Goal: Obtain resource: Obtain resource

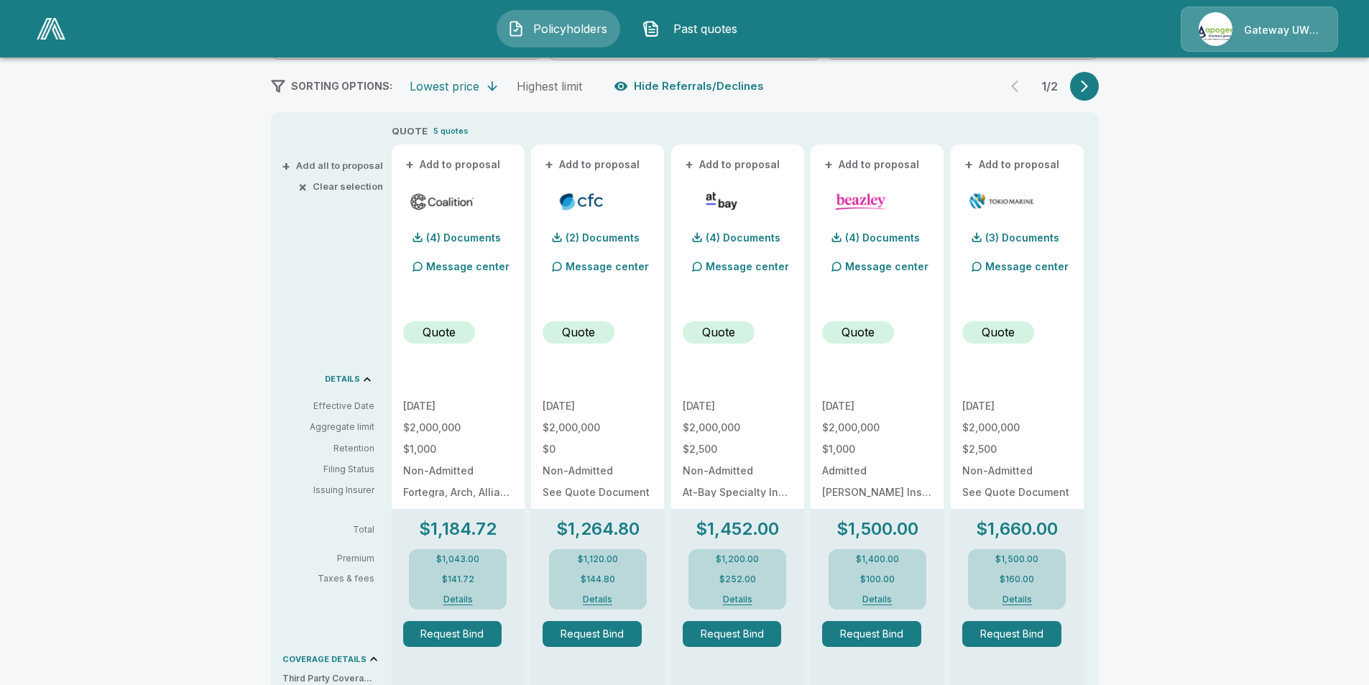
scroll to position [248, 0]
click at [1327, 307] on div "Policyholders / THE INDIGO LOUNGE LLC / Quote Quote Results Broker Name [PERSON…" at bounding box center [684, 503] width 1369 height 1367
click at [188, 68] on div "Policyholders / THE INDIGO LOUNGE LLC / Quote Quote Results Broker Name [PERSON…" at bounding box center [684, 503] width 1369 height 1367
drag, startPoint x: 194, startPoint y: 45, endPoint x: 160, endPoint y: 87, distance: 54.2
click at [279, 127] on div "Policyholders Past quotes Gateway UW dba Apogee Policyholders / THE INDIGO LOUN…" at bounding box center [684, 470] width 1369 height 1436
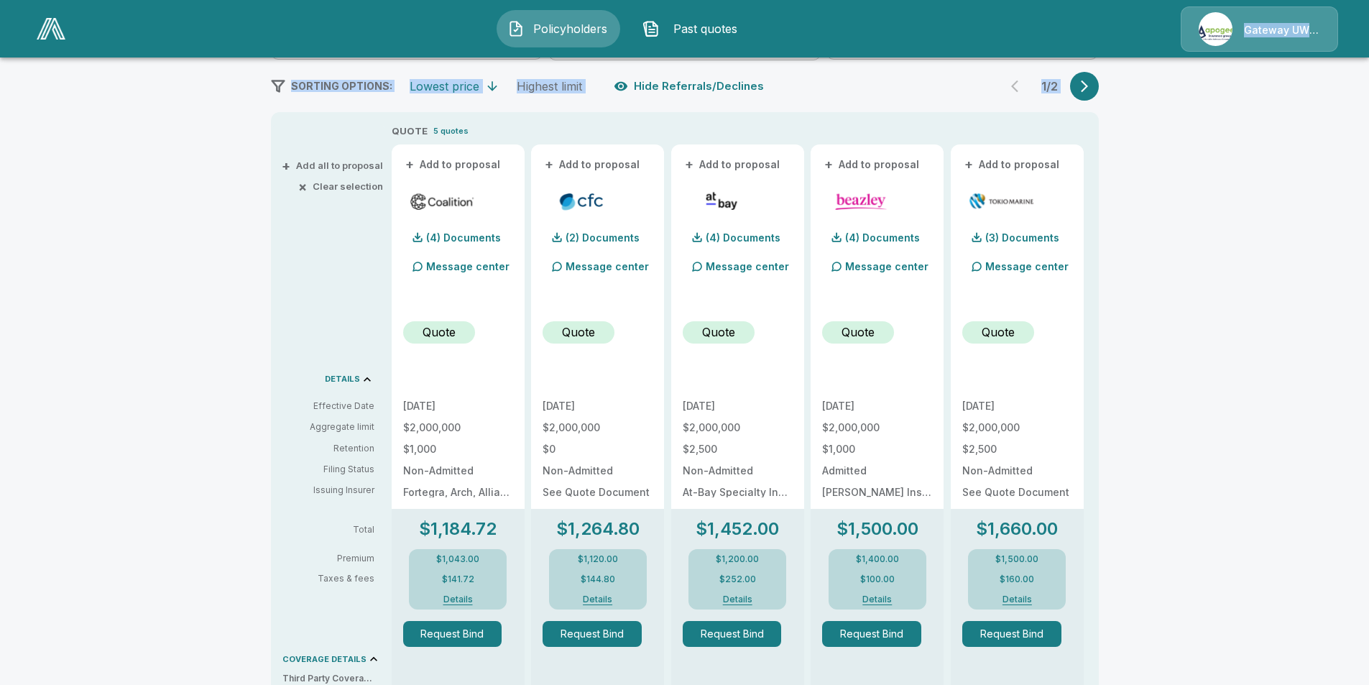
click at [160, 86] on div "Policyholders / THE INDIGO LOUNGE LLC / Quote Quote Results Broker Name [PERSON…" at bounding box center [684, 503] width 1369 height 1367
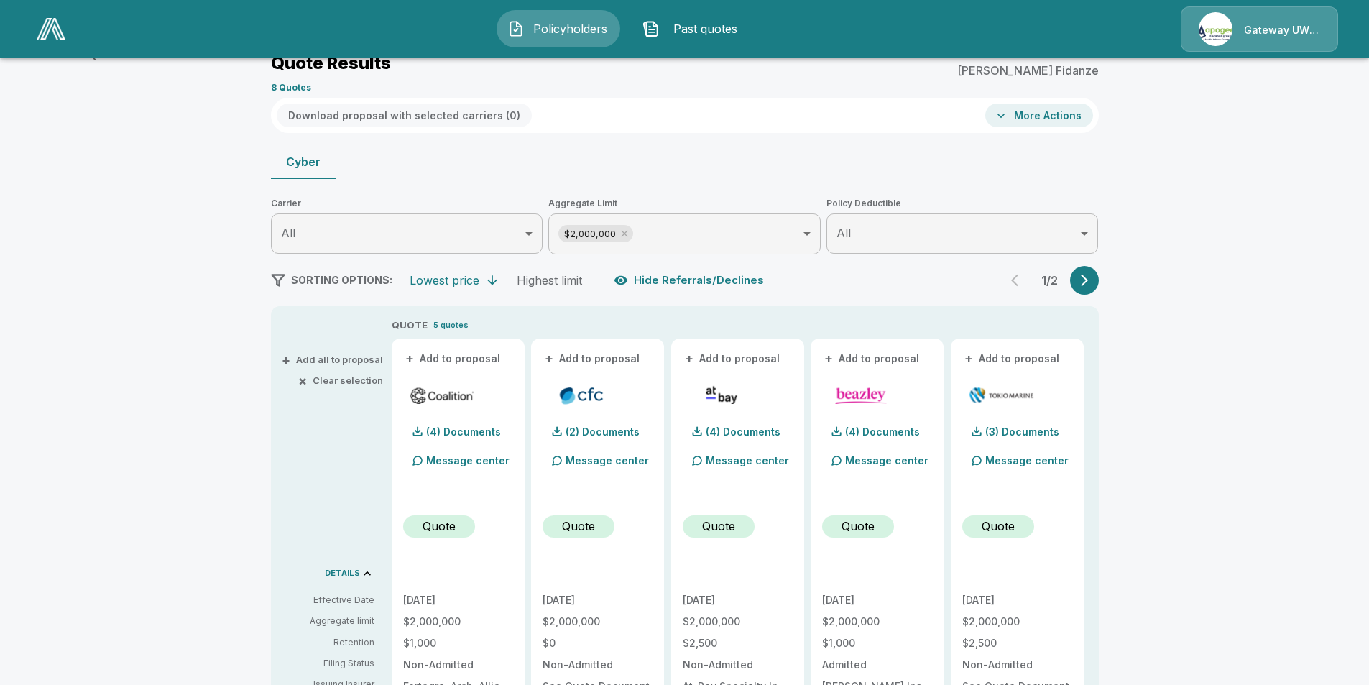
click at [684, 32] on span "Past quotes" at bounding box center [704, 28] width 79 height 17
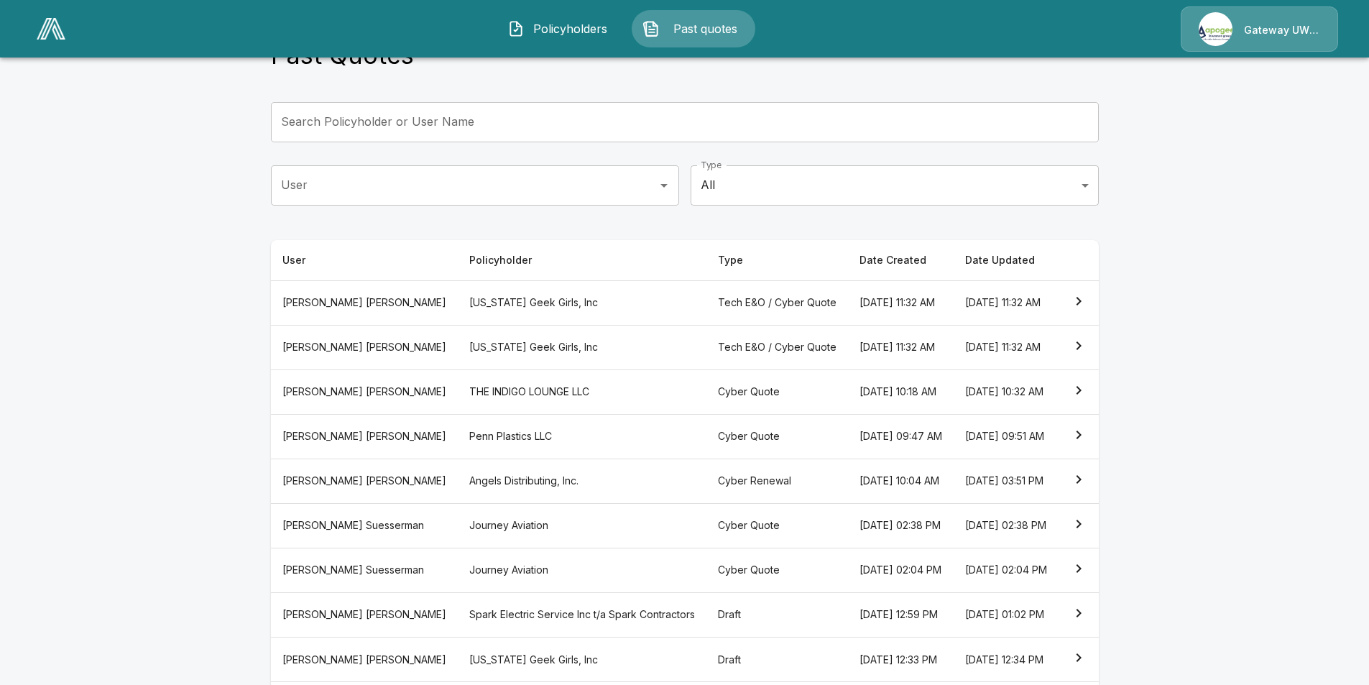
click at [498, 414] on th "THE INDIGO LOUNGE LLC" at bounding box center [582, 391] width 249 height 45
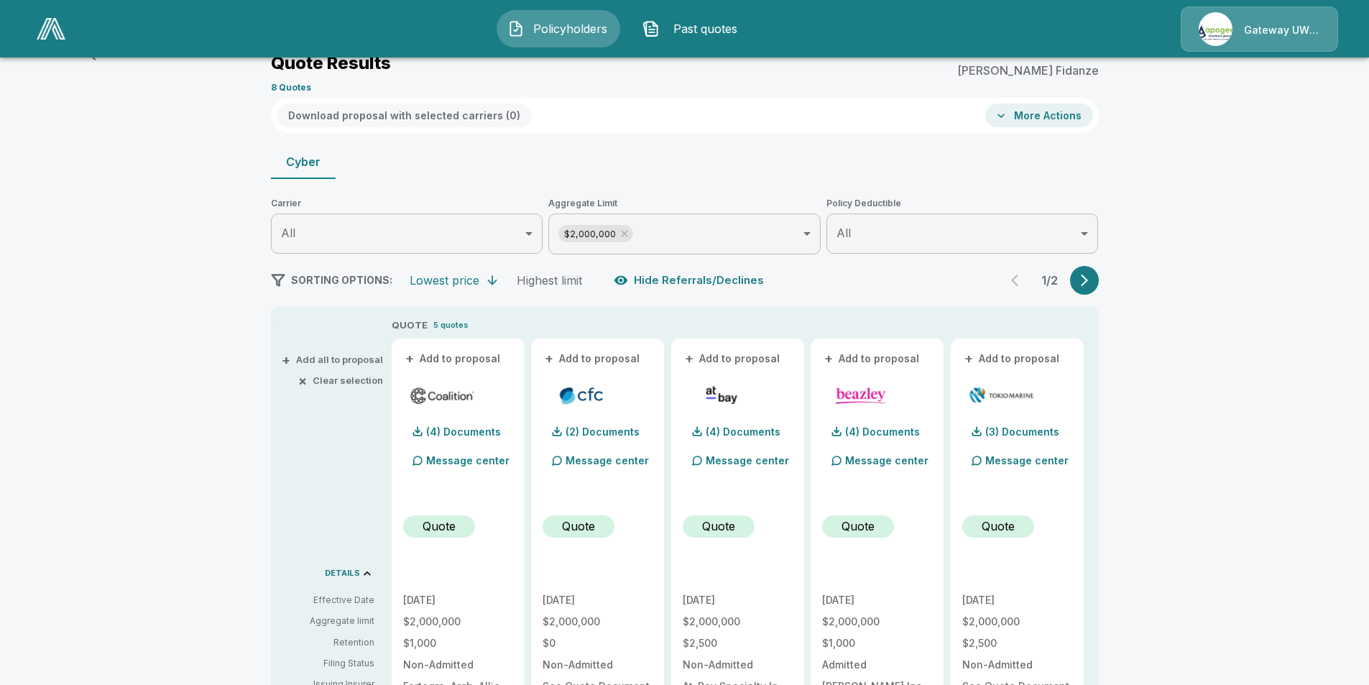
click at [825, 102] on div "Download proposal with selected carriers ( 0 ) More Actions" at bounding box center [685, 115] width 828 height 35
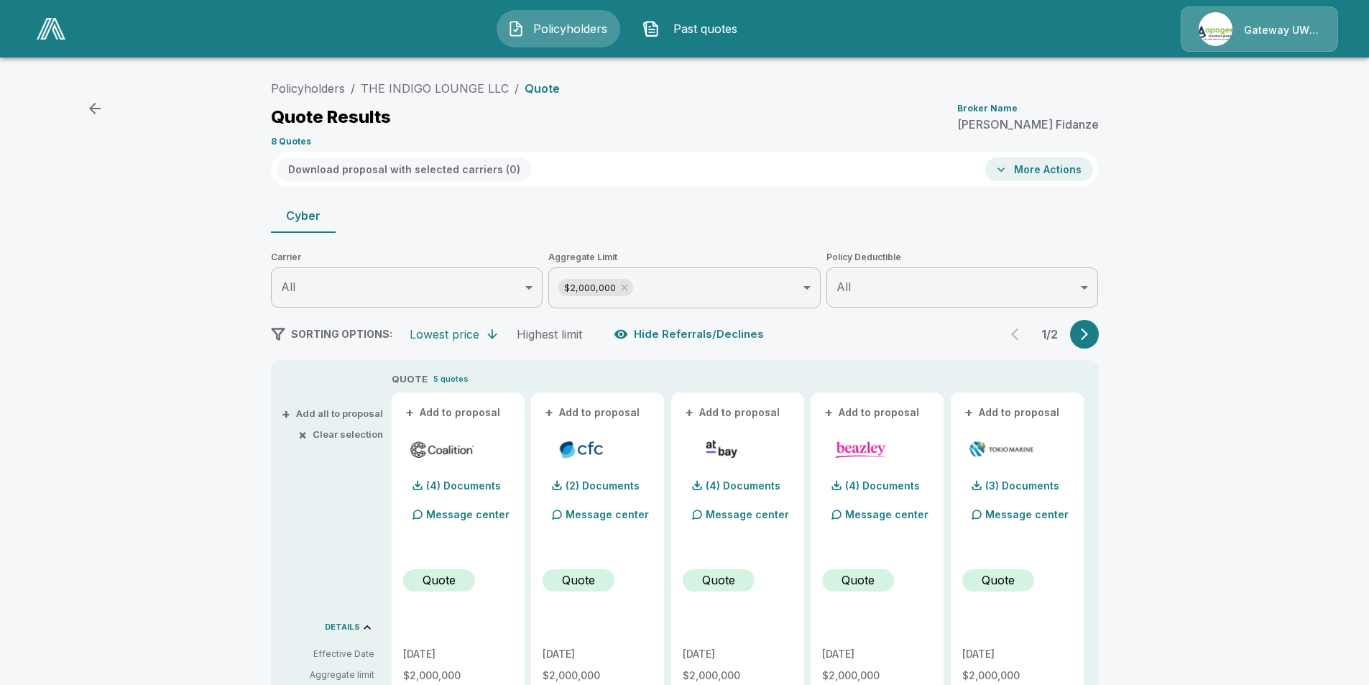
click at [1007, 164] on icon "button" at bounding box center [1001, 169] width 14 height 14
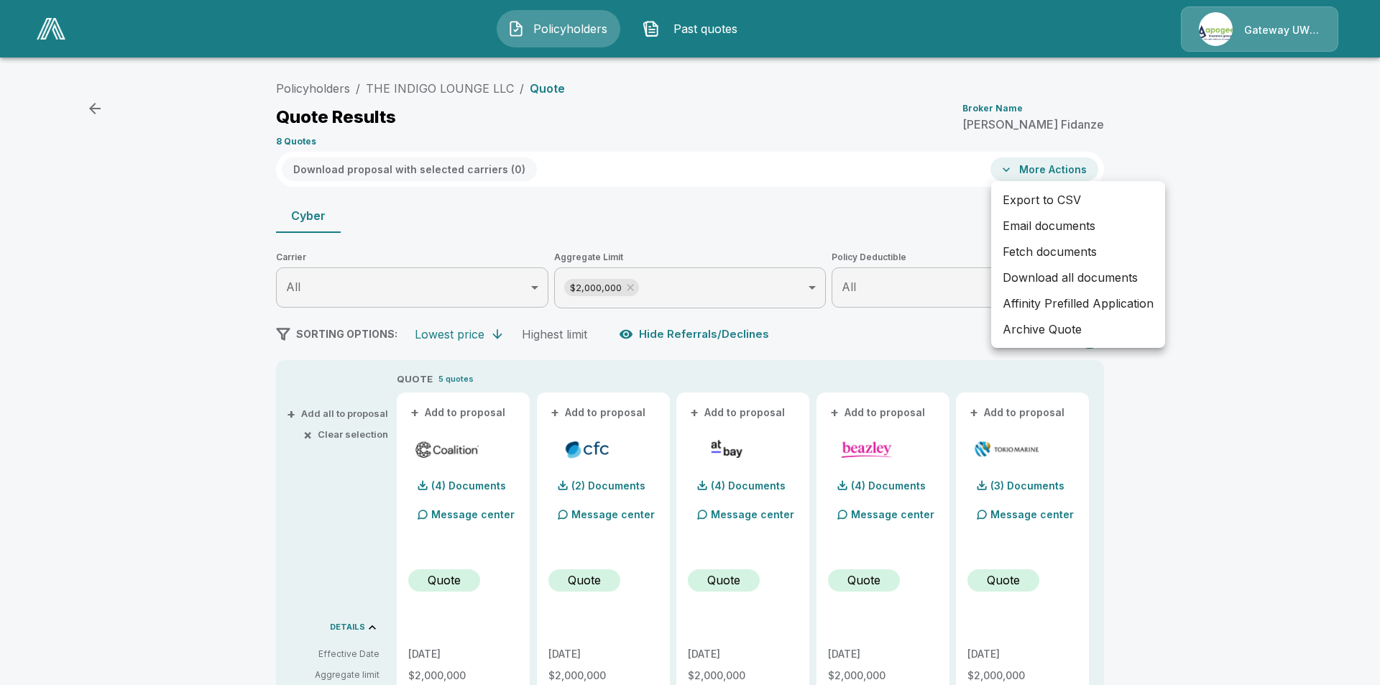
click at [719, 117] on div at bounding box center [690, 342] width 1380 height 685
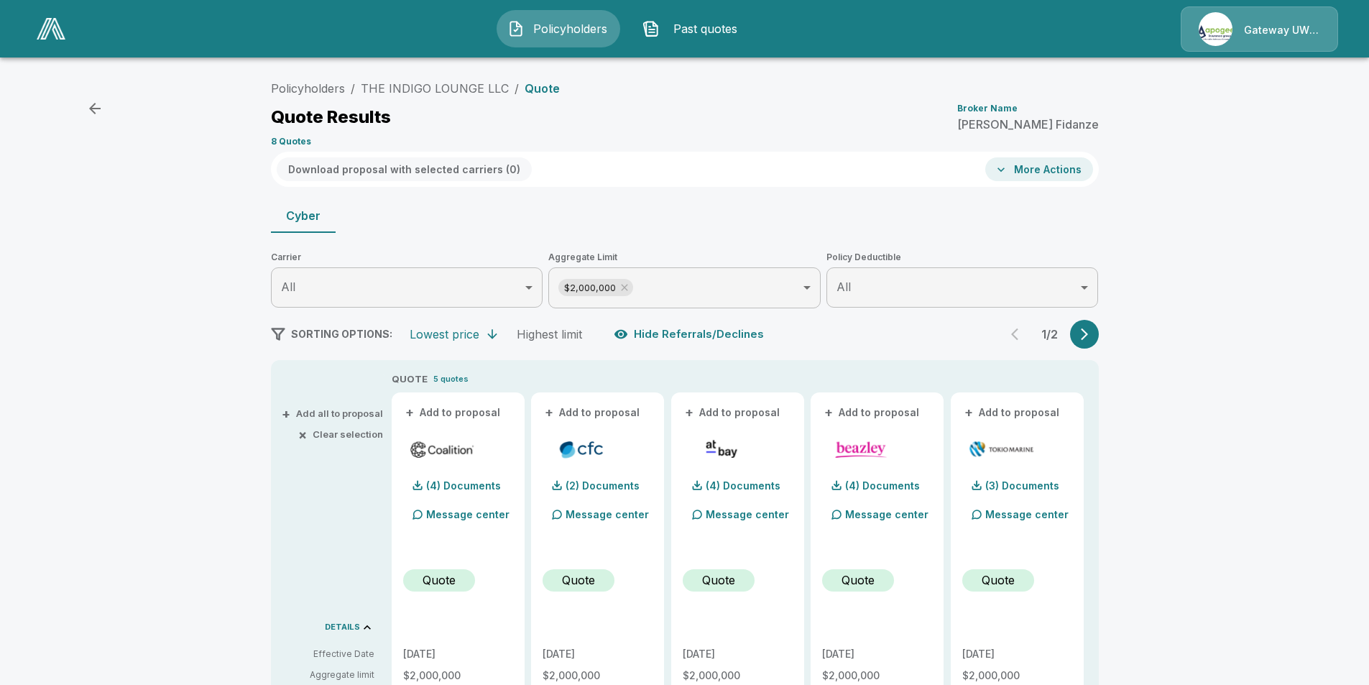
click at [98, 116] on icon "button" at bounding box center [94, 108] width 17 height 17
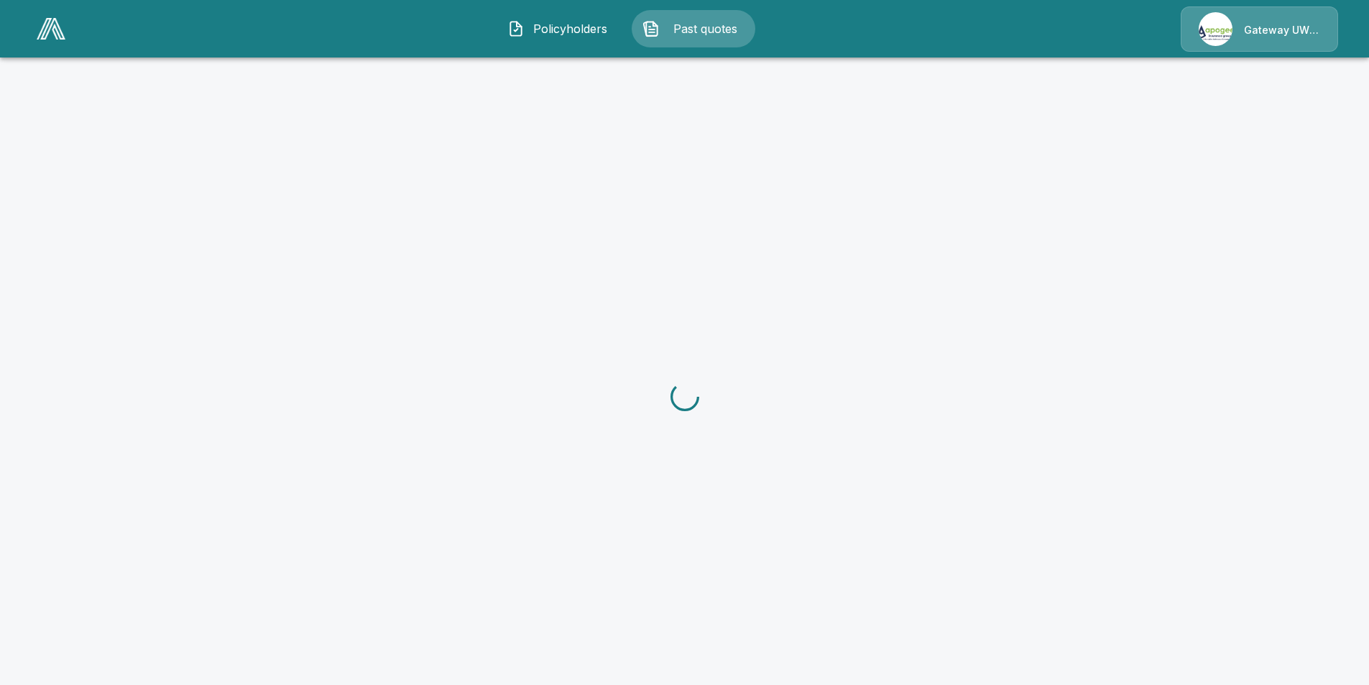
scroll to position [54, 0]
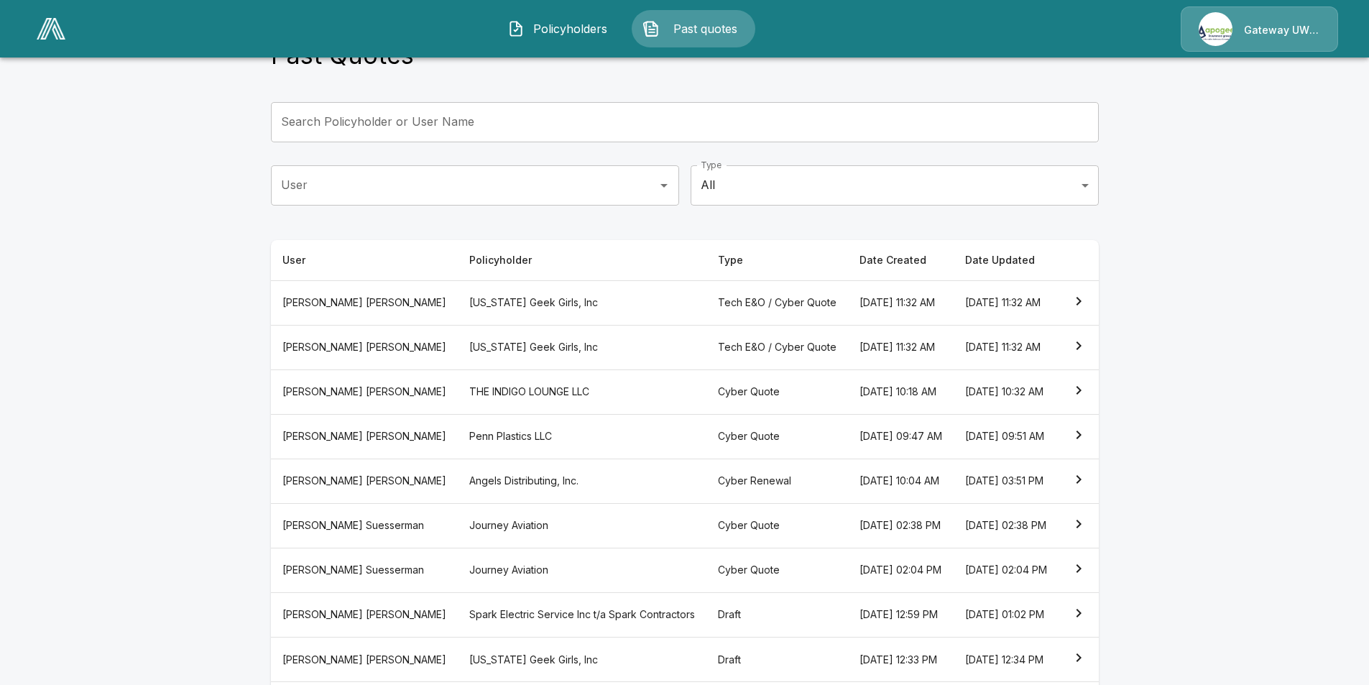
click at [441, 119] on input "Search Policyholder or User Name" at bounding box center [677, 122] width 812 height 40
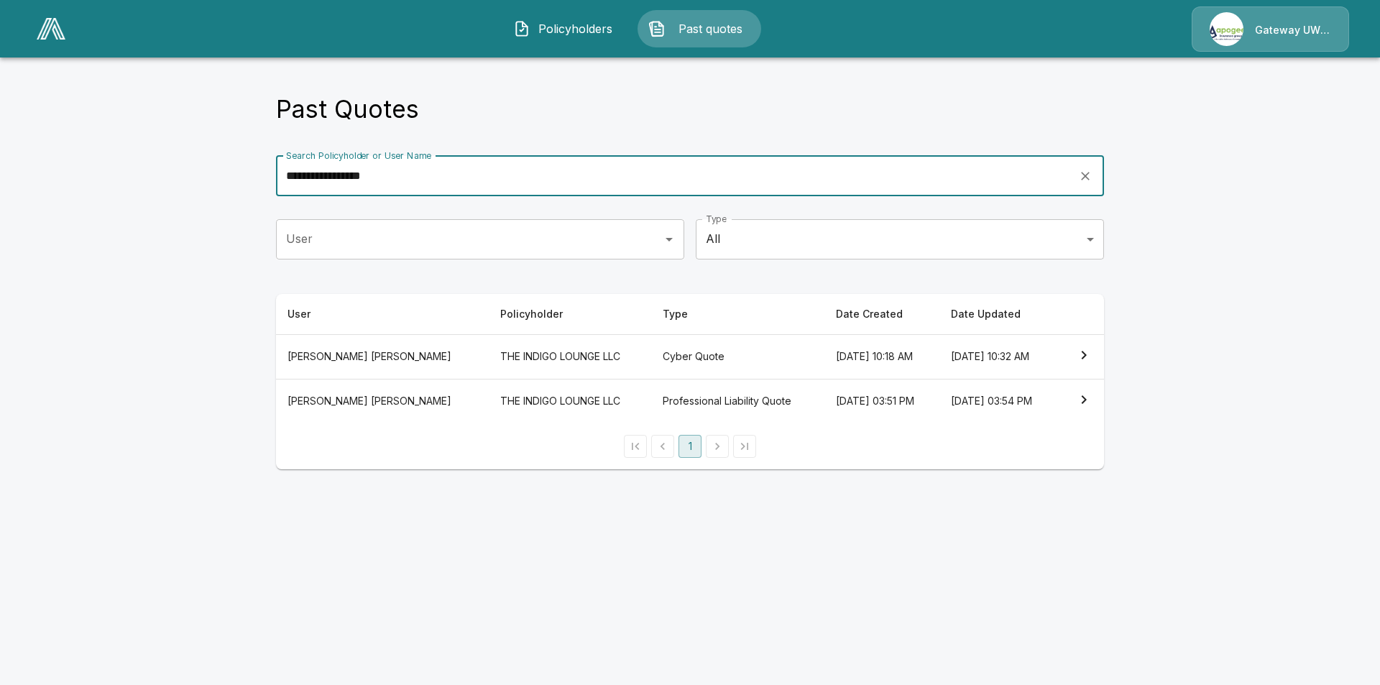
type input "**********"
click at [651, 410] on th "Professional Liability Quote" at bounding box center [737, 401] width 172 height 45
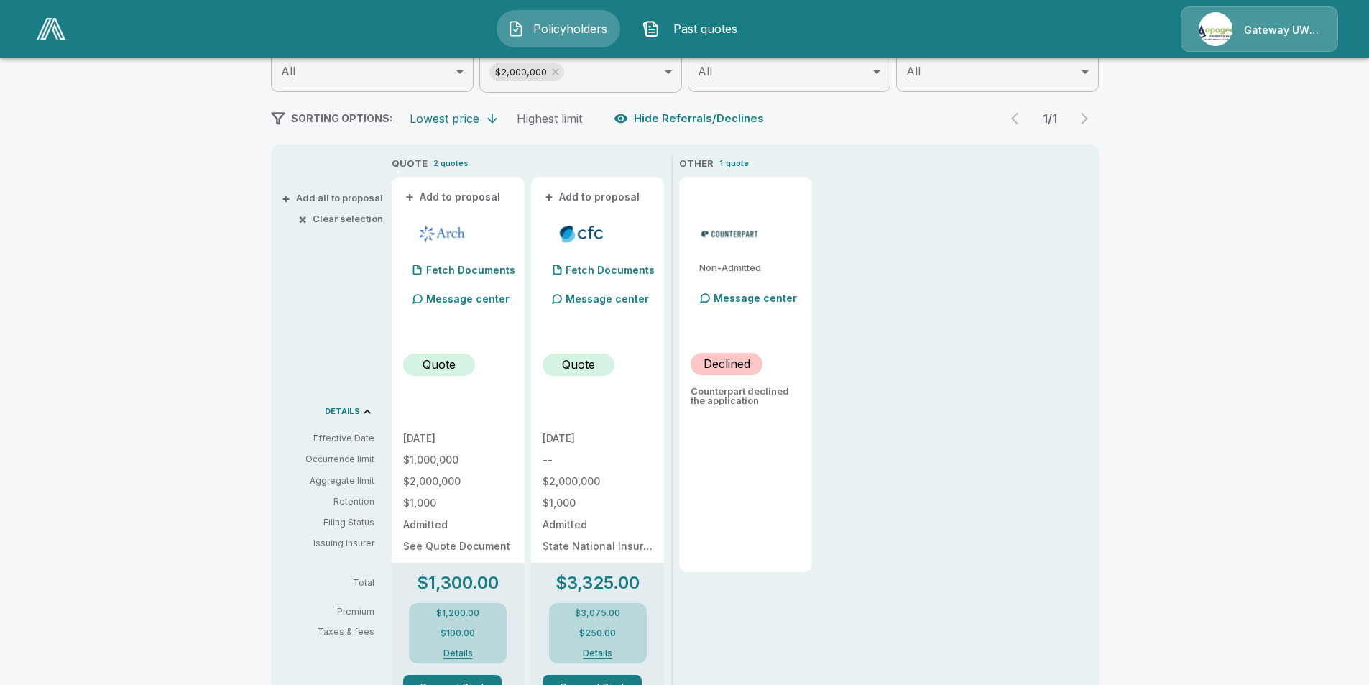
scroll to position [287, 0]
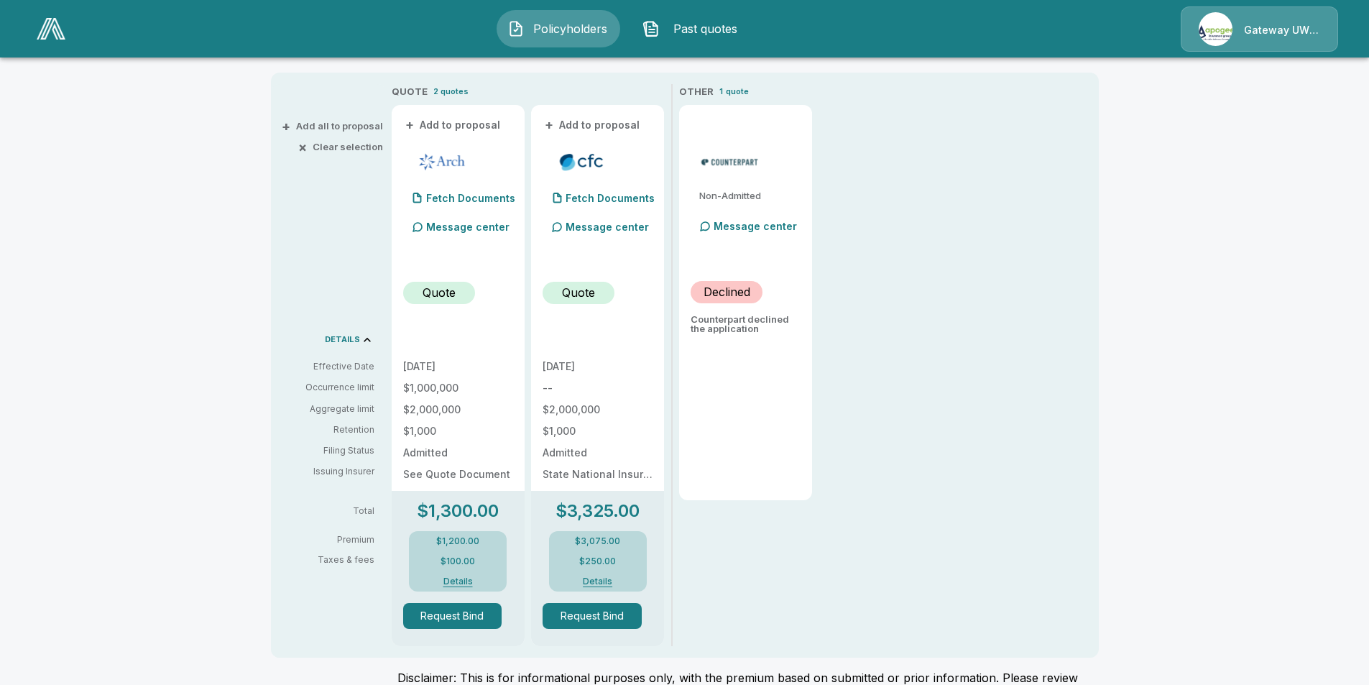
click at [431, 285] on p "Quote" at bounding box center [438, 292] width 33 height 17
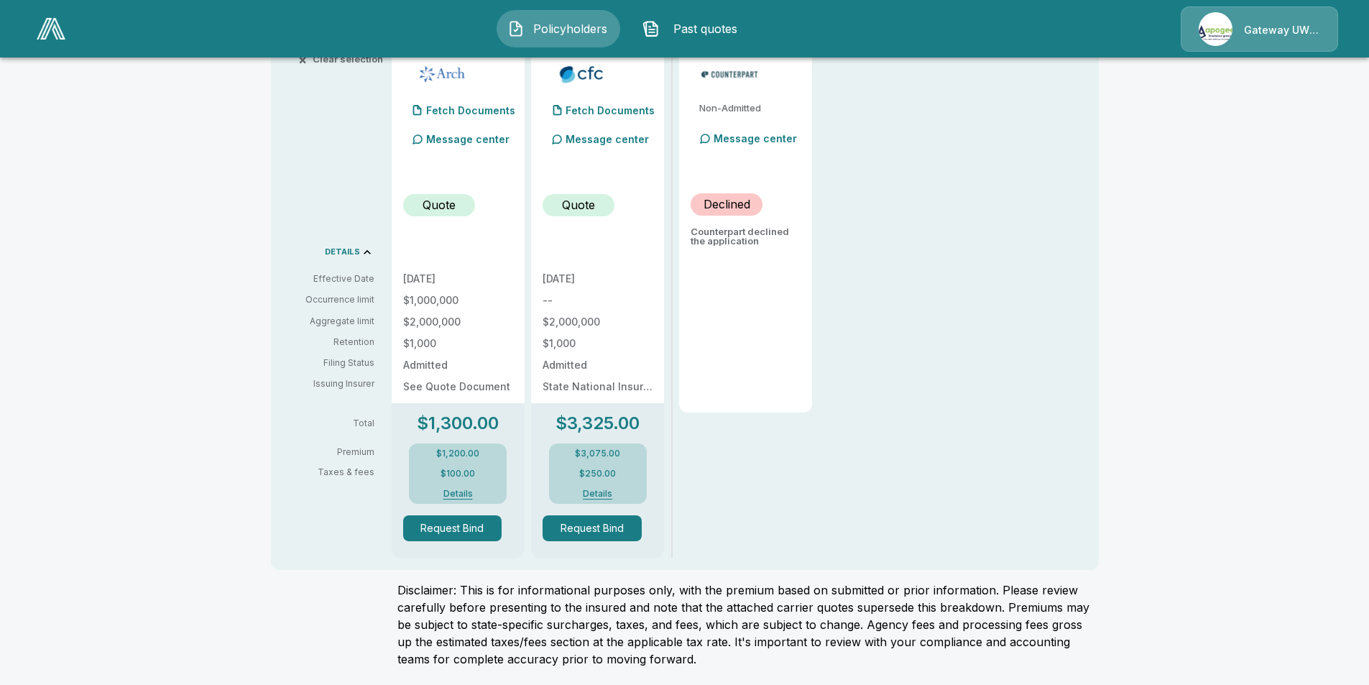
scroll to position [160, 0]
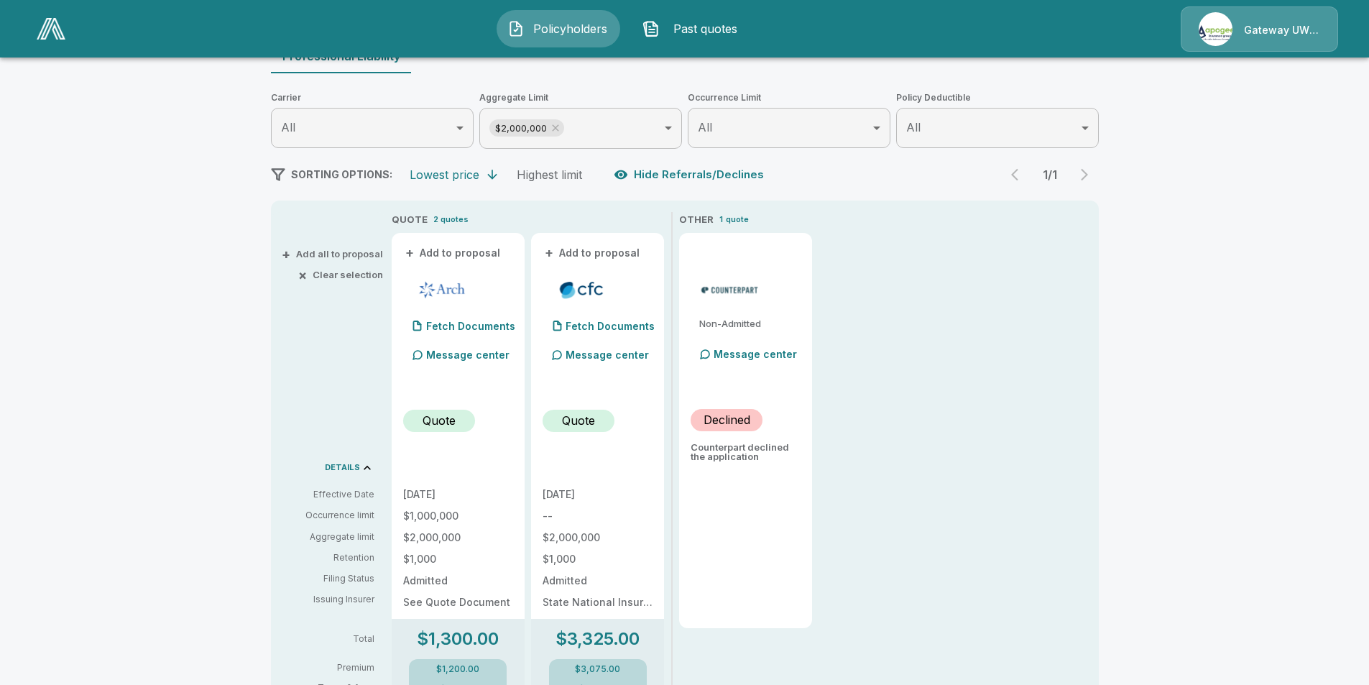
click at [453, 428] on p "Quote" at bounding box center [438, 420] width 33 height 17
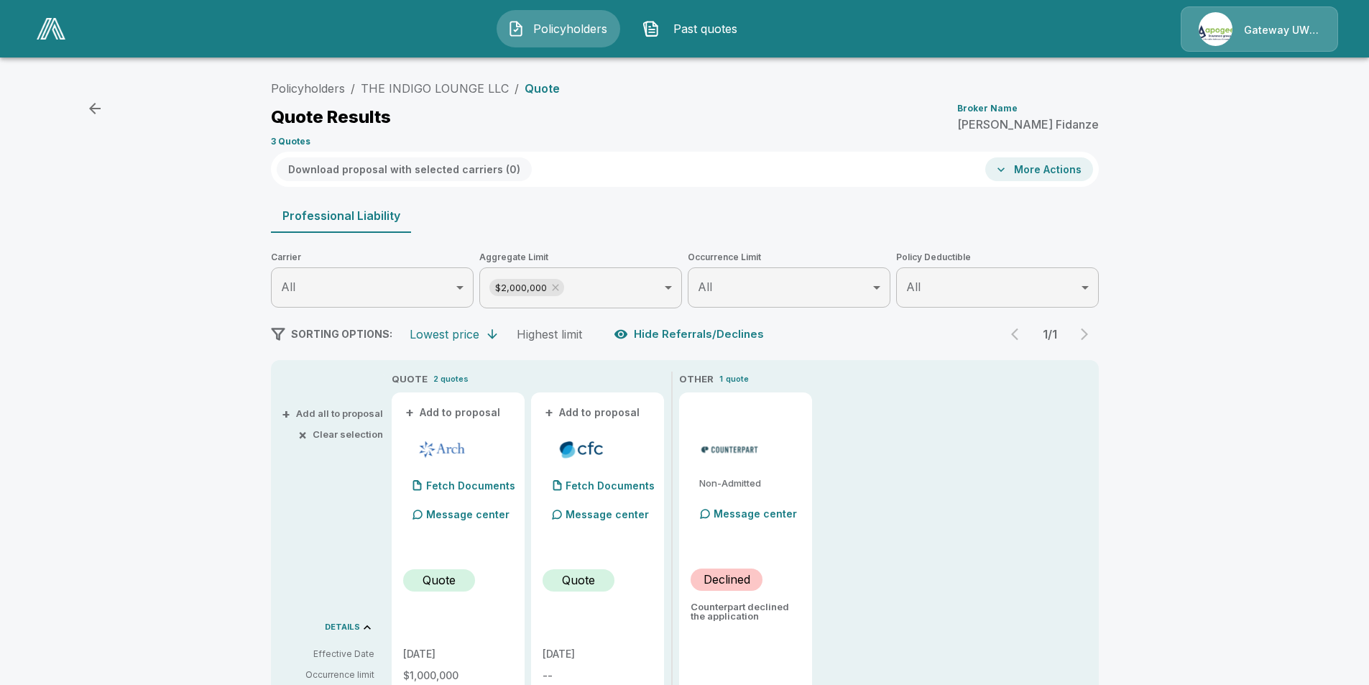
scroll to position [216, 0]
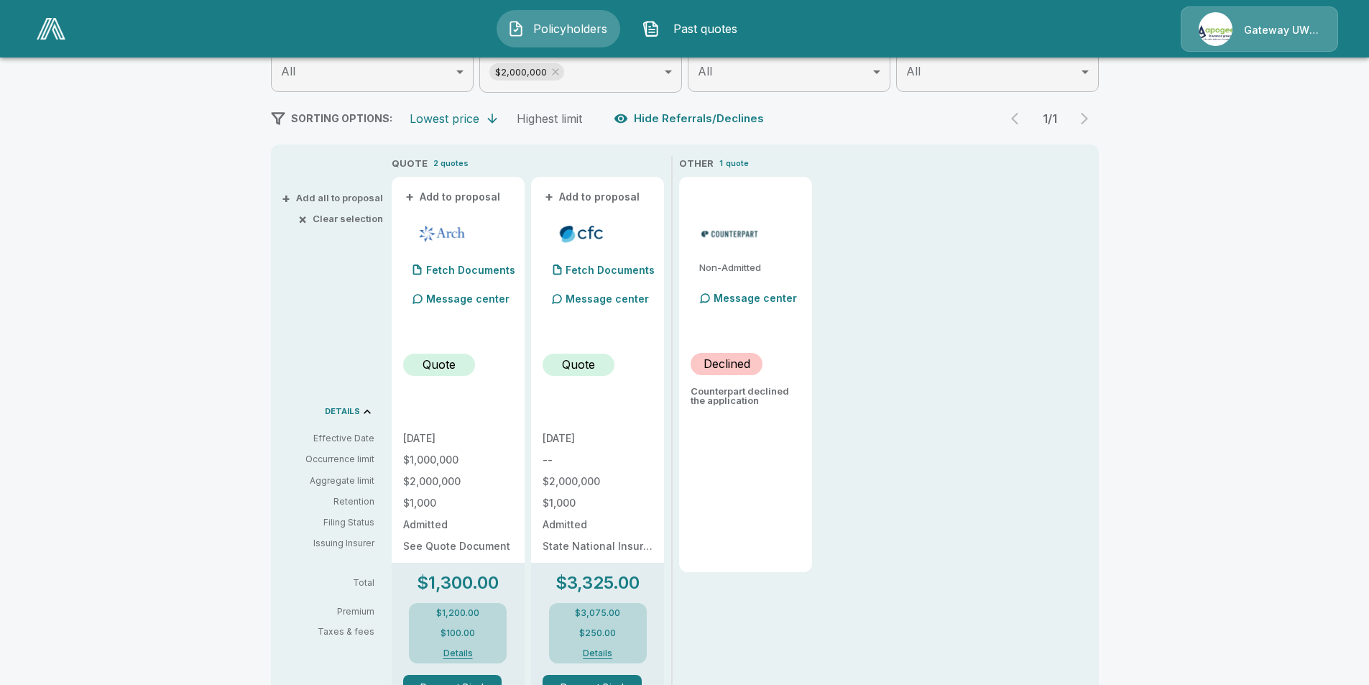
click at [445, 367] on p "Quote" at bounding box center [438, 364] width 33 height 17
click at [369, 412] on icon at bounding box center [367, 412] width 14 height 14
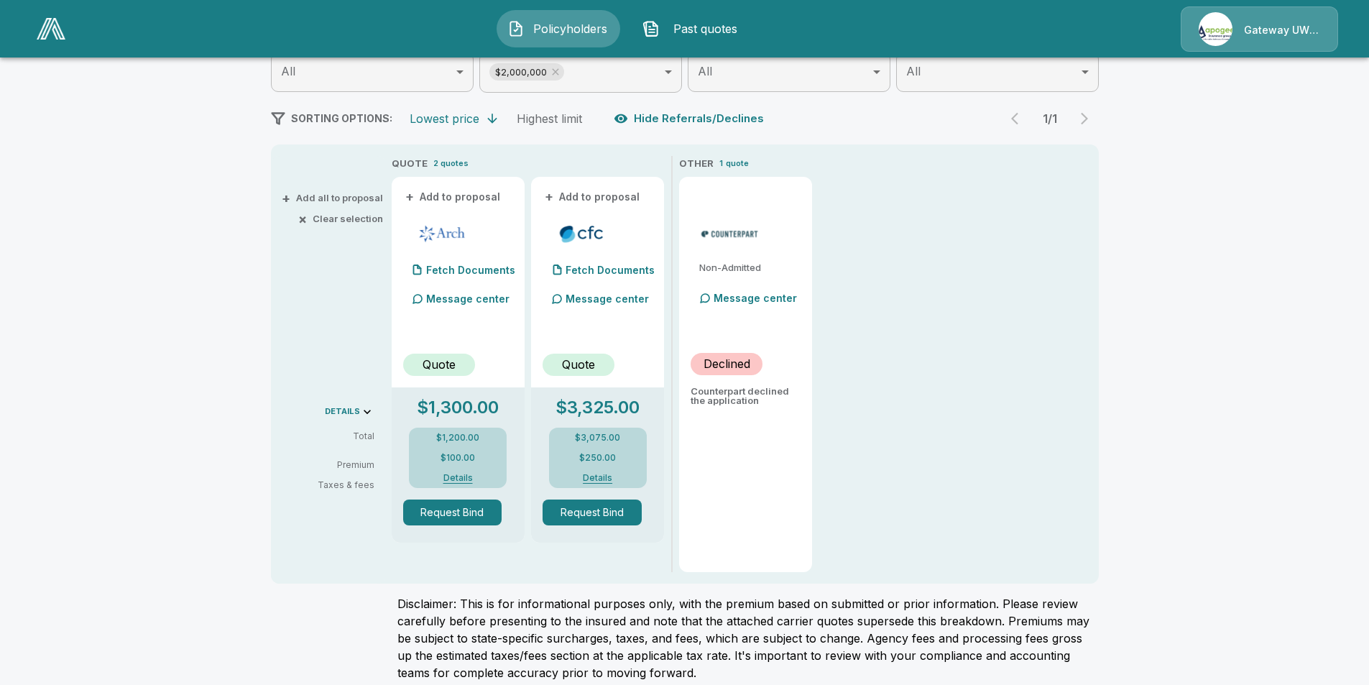
click at [369, 412] on icon at bounding box center [367, 412] width 14 height 14
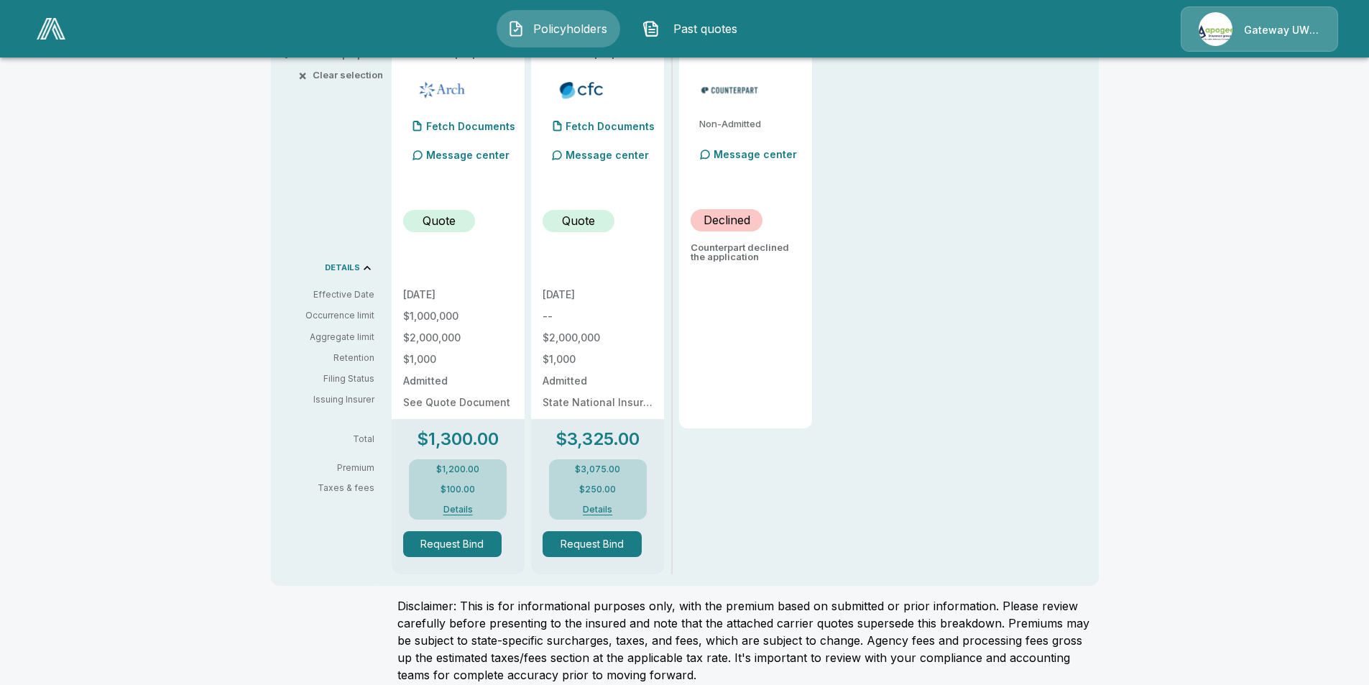
scroll to position [375, 0]
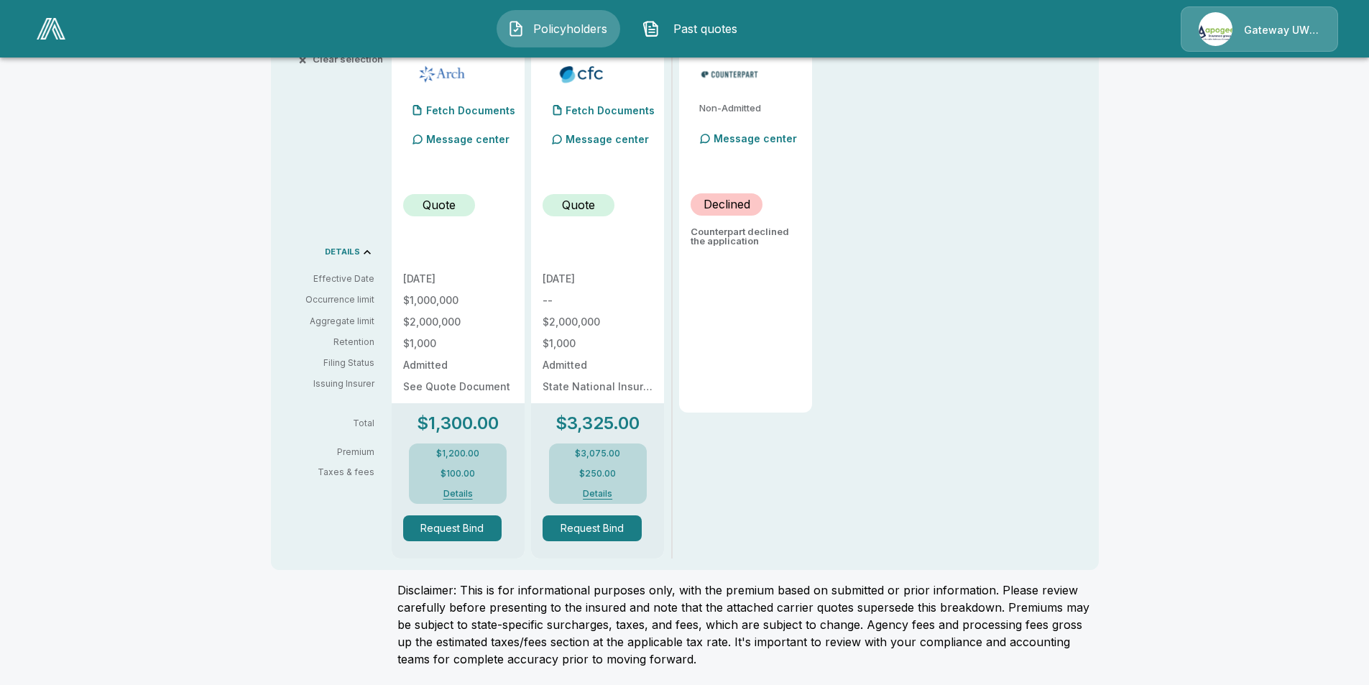
click at [459, 499] on div "$1,200.00 $100.00 Details" at bounding box center [458, 473] width 98 height 60
click at [459, 495] on button "Details" at bounding box center [457, 493] width 57 height 9
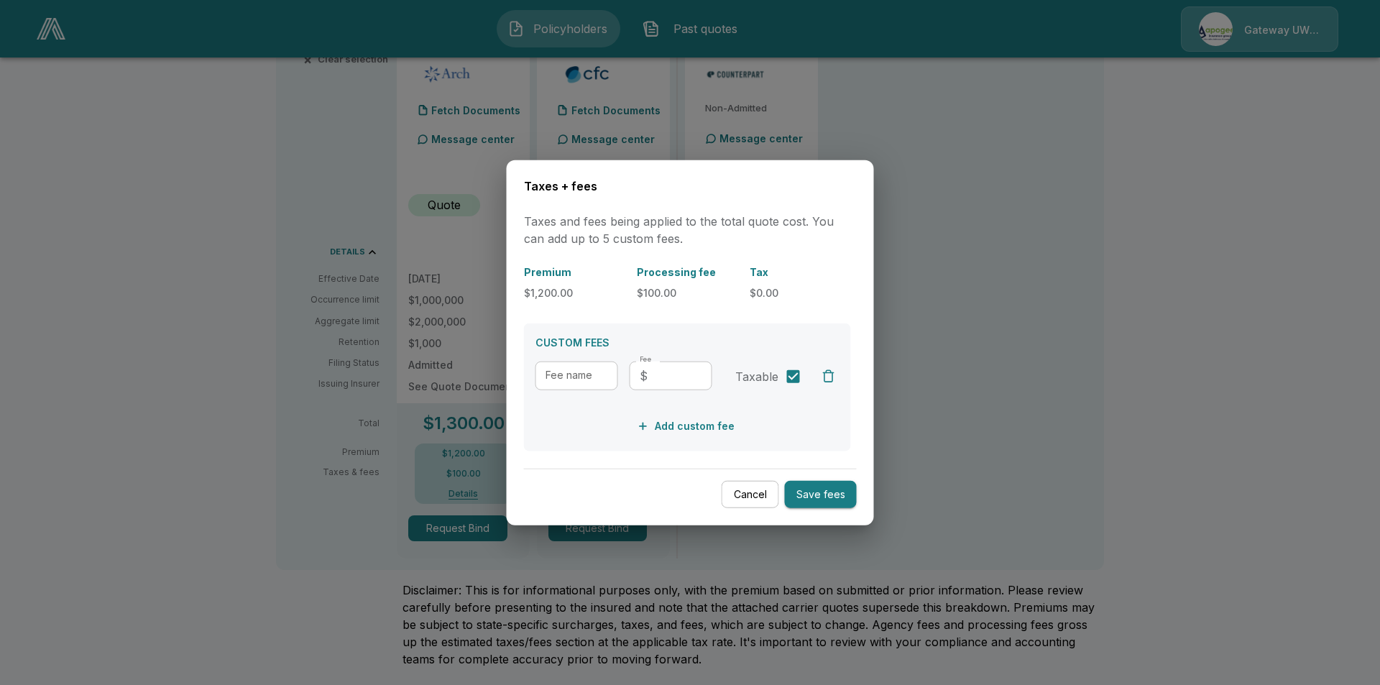
click at [737, 495] on button "Cancel" at bounding box center [749, 494] width 57 height 28
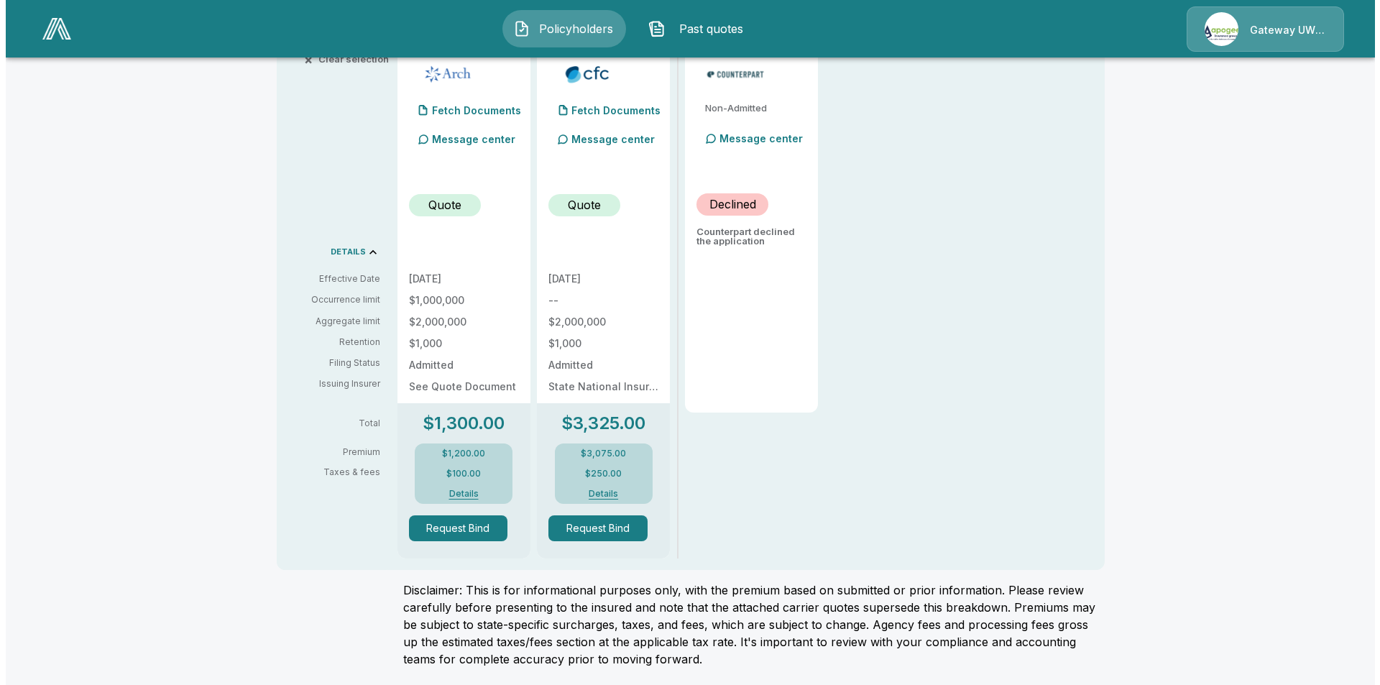
scroll to position [231, 0]
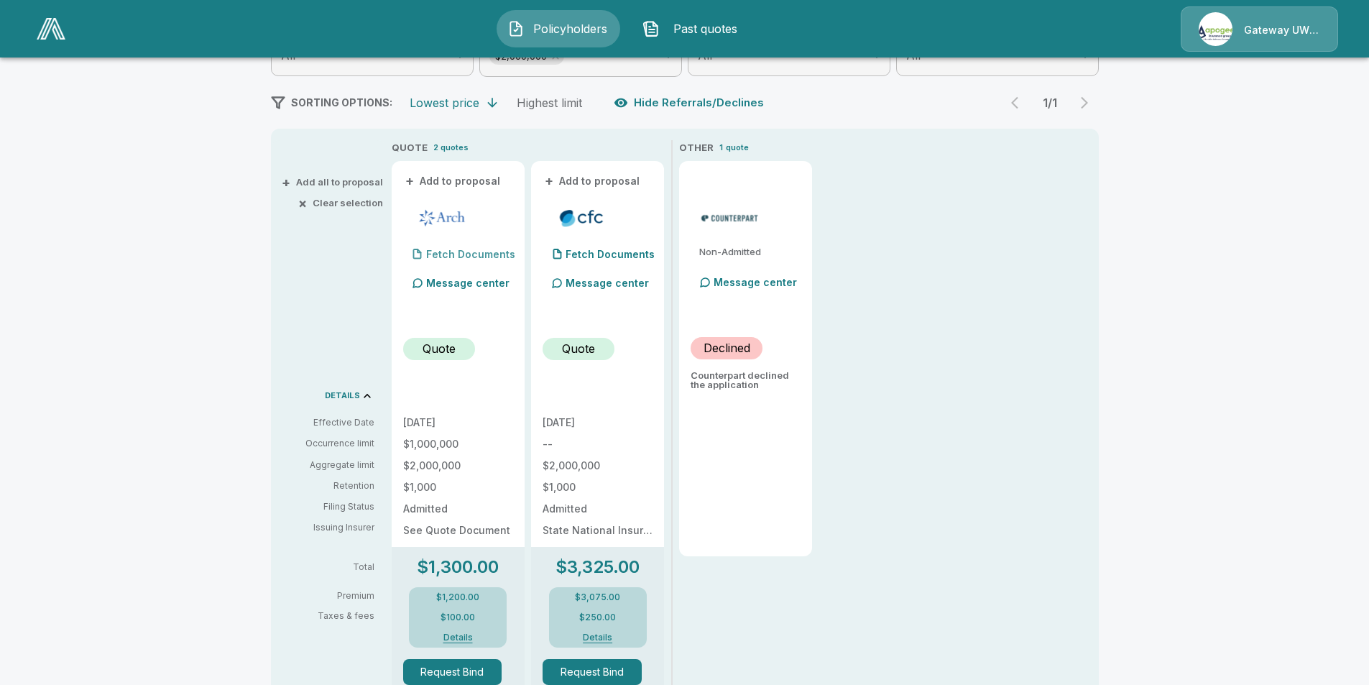
click at [476, 263] on div "Fetch Documents" at bounding box center [459, 254] width 112 height 29
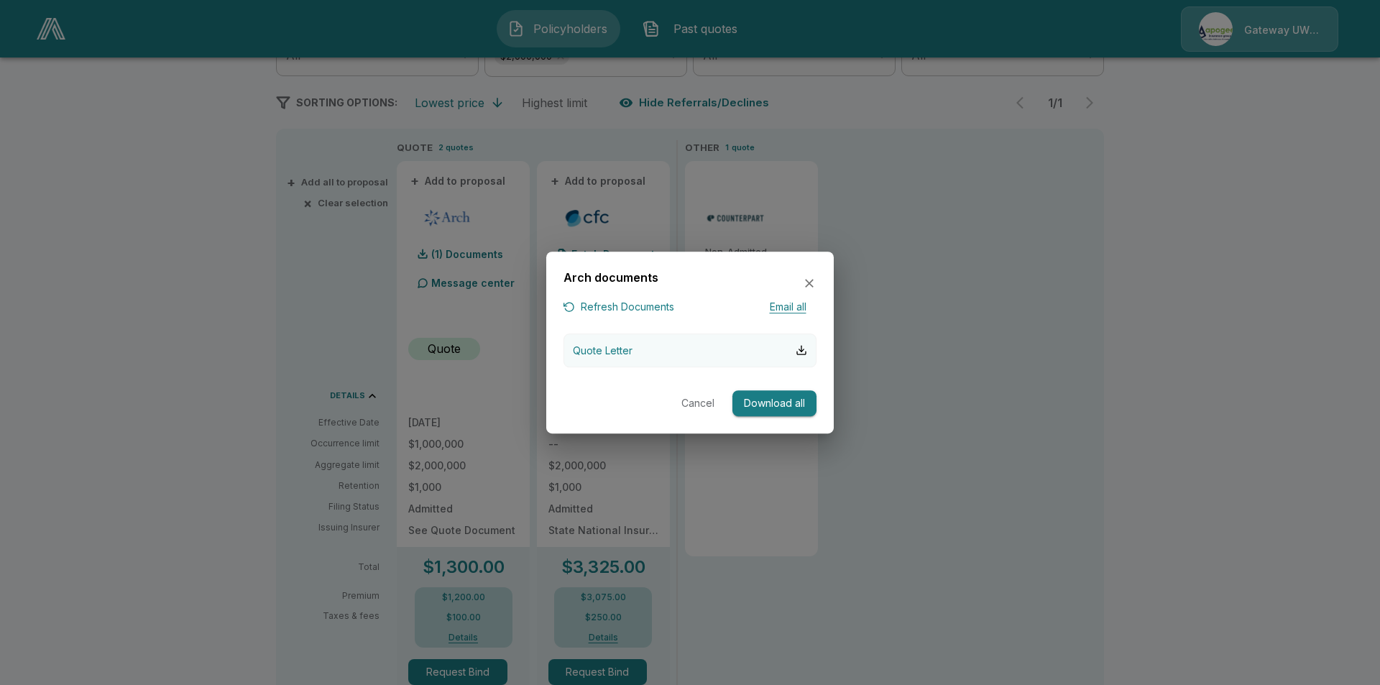
click at [719, 353] on button "Quote Letter" at bounding box center [689, 350] width 253 height 34
